Goal: Task Accomplishment & Management: Manage account settings

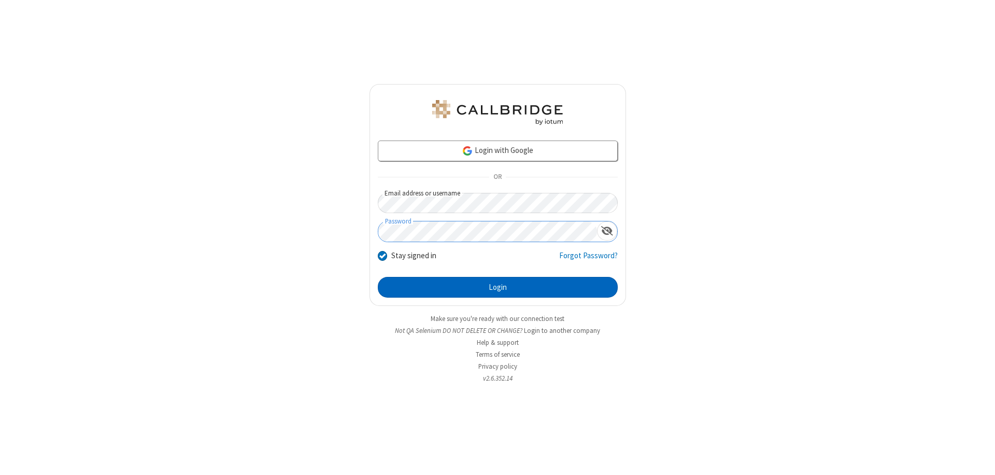
click at [497, 287] on button "Login" at bounding box center [498, 287] width 240 height 21
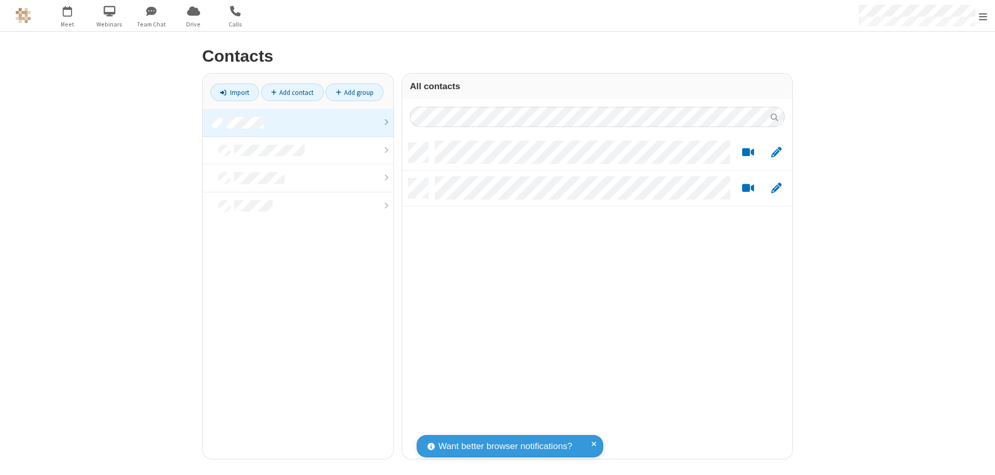
scroll to position [316, 382]
click at [298, 122] on link at bounding box center [298, 123] width 191 height 28
click at [292, 92] on link "Add contact" at bounding box center [292, 92] width 63 height 18
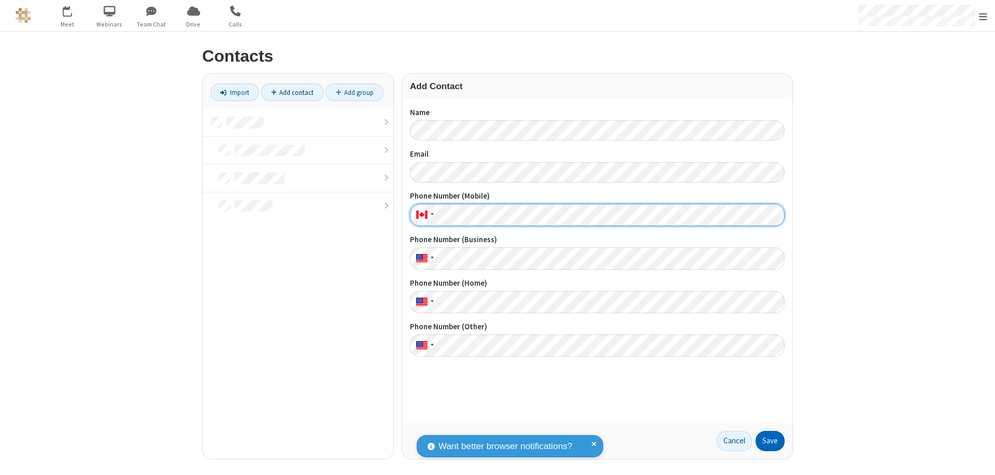
click at [770, 440] on button "Save" at bounding box center [769, 441] width 29 height 21
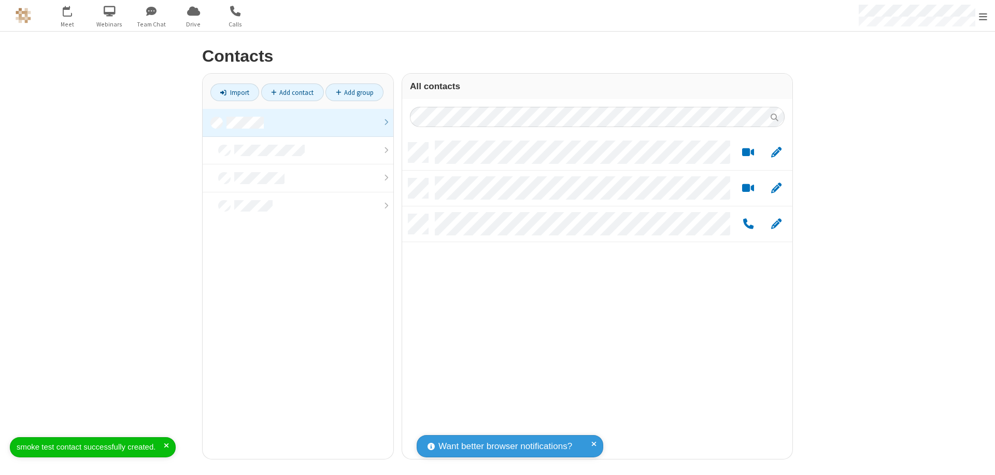
scroll to position [316, 382]
click at [292, 92] on link "Add contact" at bounding box center [292, 92] width 63 height 18
